Goal: Contribute content: Add original content to the website for others to see

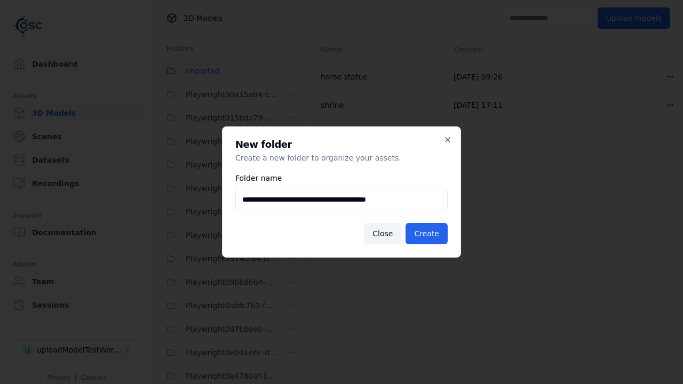
scroll to position [3289, 0]
type input "**********"
click at [429, 234] on button "Create" at bounding box center [427, 233] width 42 height 21
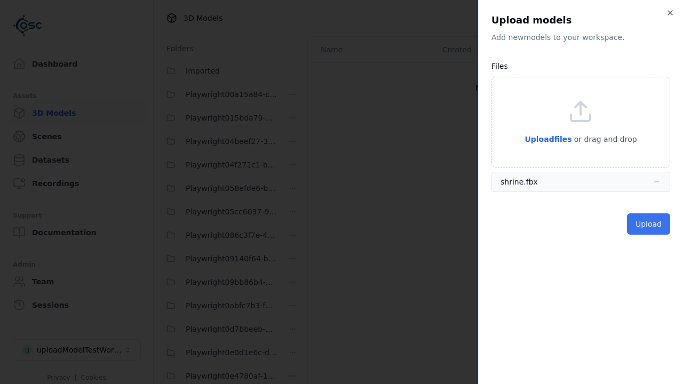
click at [650, 224] on button "Upload" at bounding box center [648, 224] width 43 height 21
